Goal: Task Accomplishment & Management: Complete application form

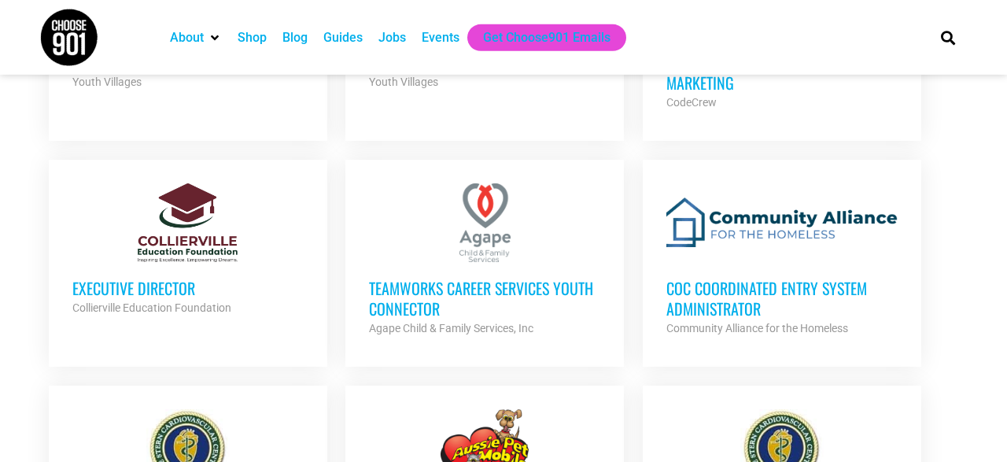
scroll to position [1242, 0]
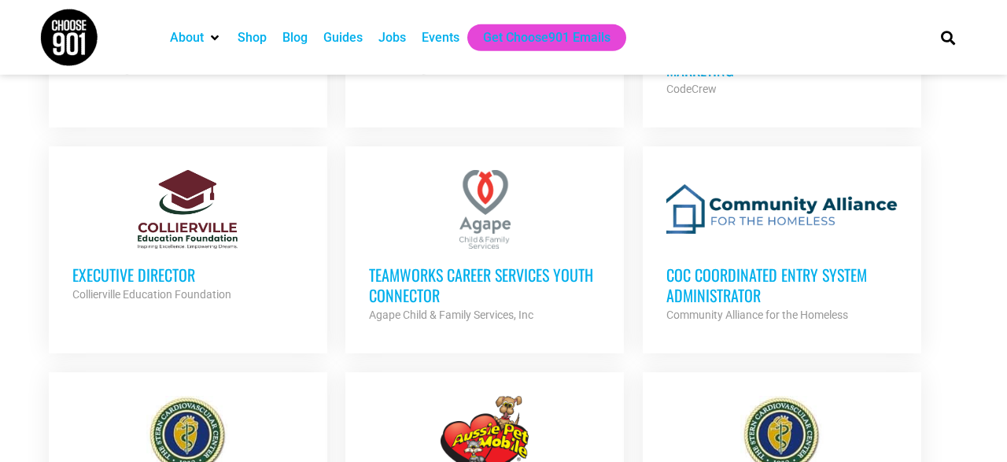
click at [762, 273] on h3 "CoC Coordinated Entry System Administrator" at bounding box center [781, 284] width 231 height 41
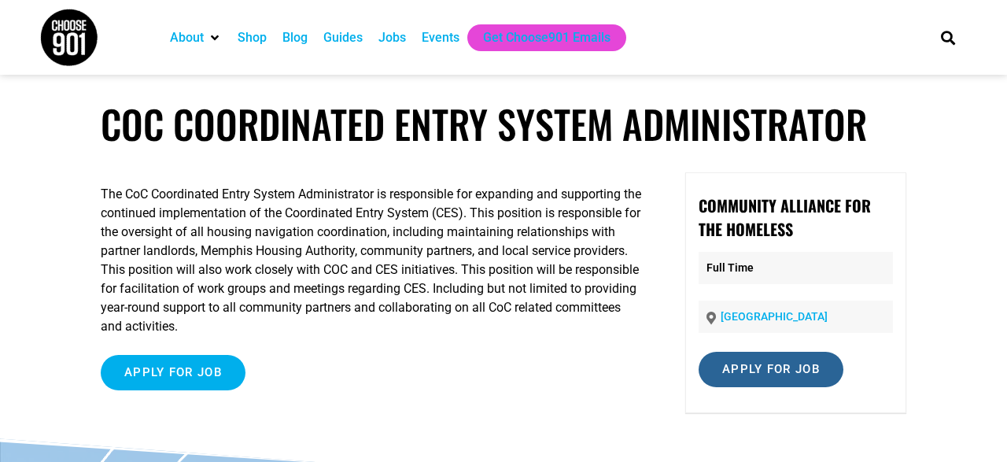
click at [762, 361] on input "Apply for job" at bounding box center [770, 369] width 145 height 35
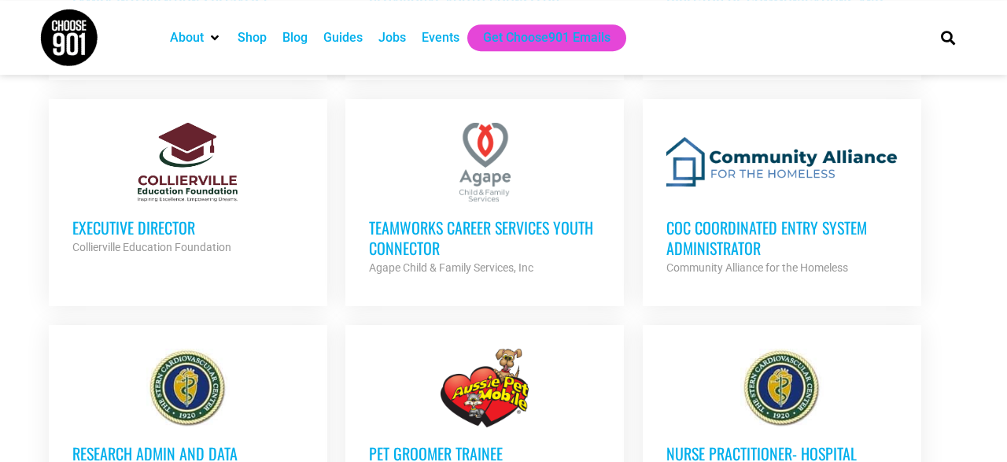
scroll to position [1290, 0]
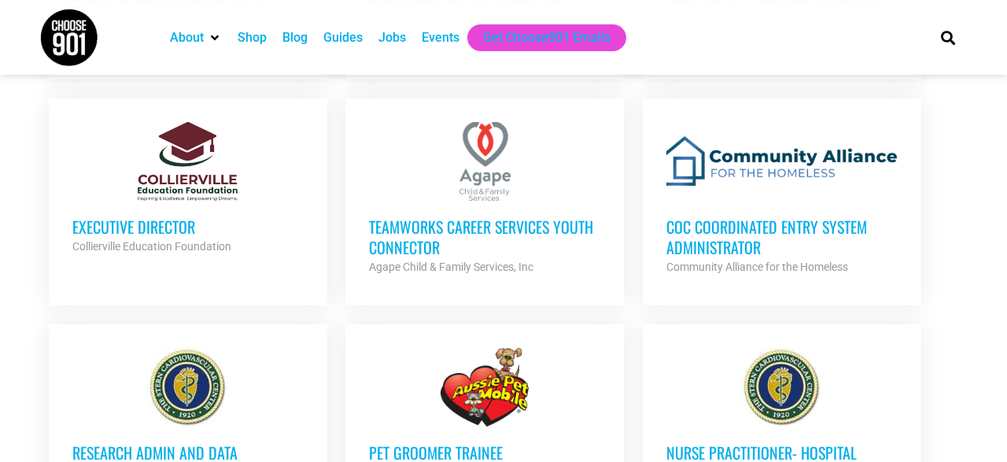
click at [547, 223] on h3 "TeamWorks Career Services Youth Connector" at bounding box center [484, 236] width 231 height 41
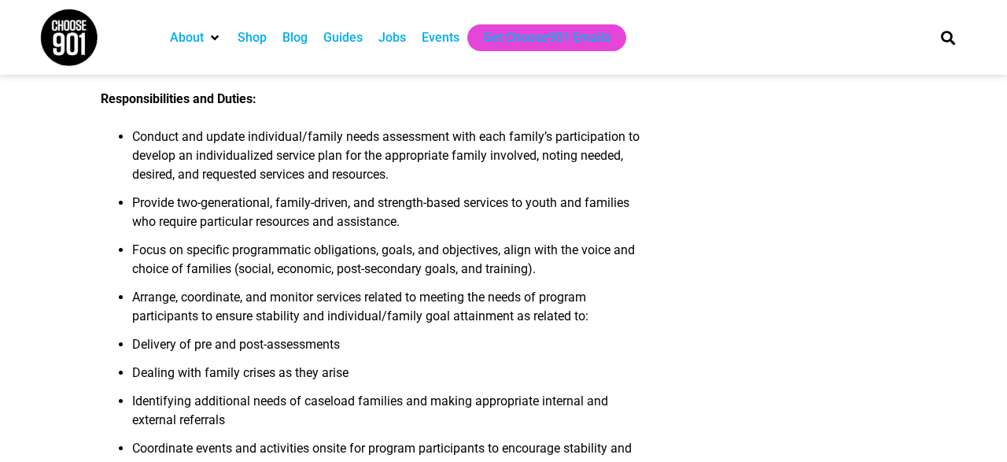
scroll to position [511, 0]
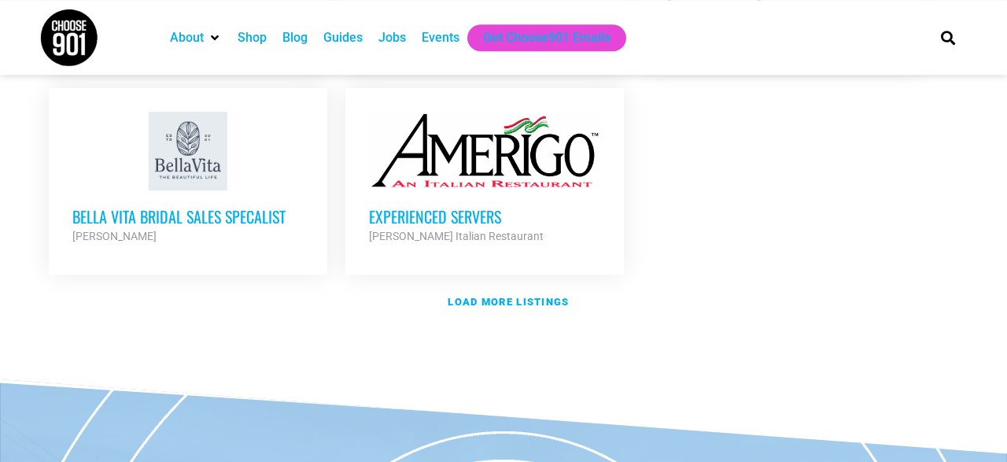
scroll to position [1982, 0]
